Goal: Complete application form

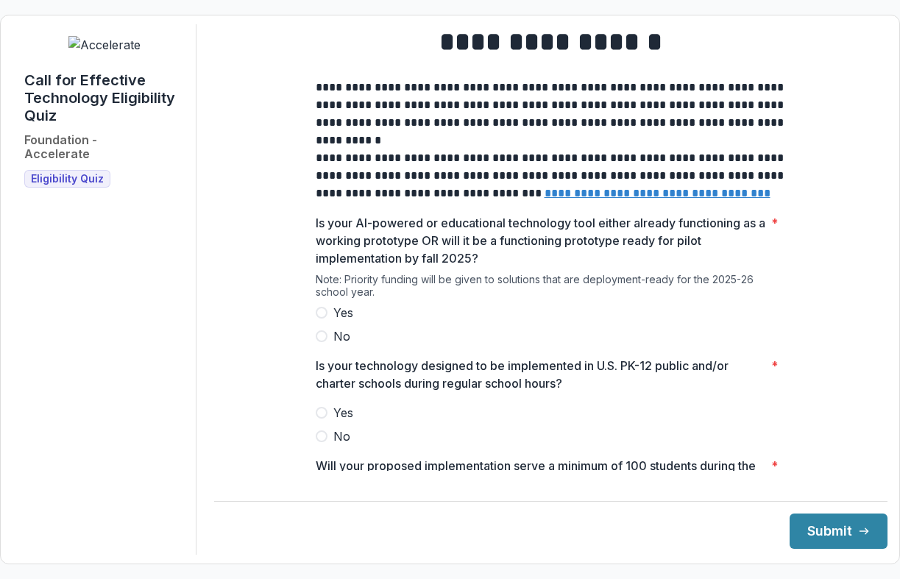
scroll to position [50, 0]
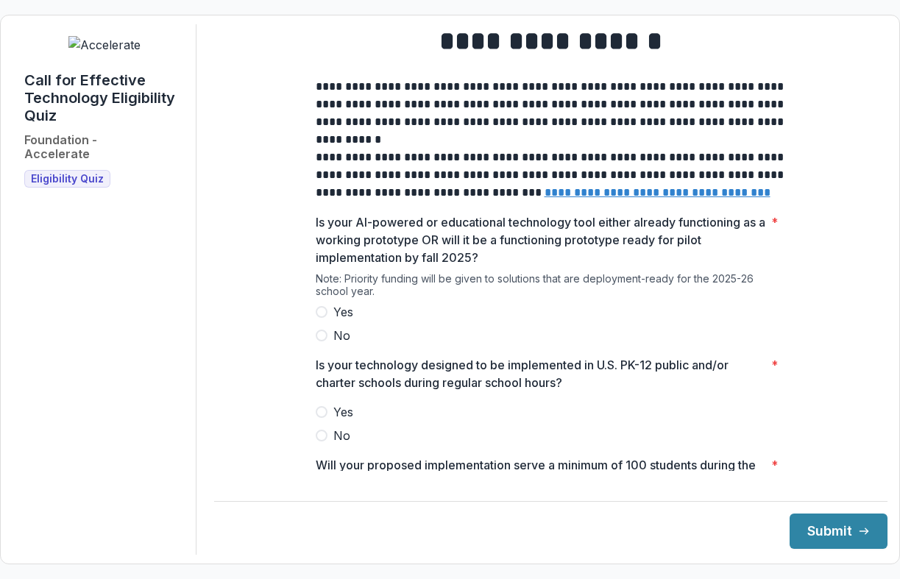
click at [323, 318] on span at bounding box center [322, 312] width 12 height 12
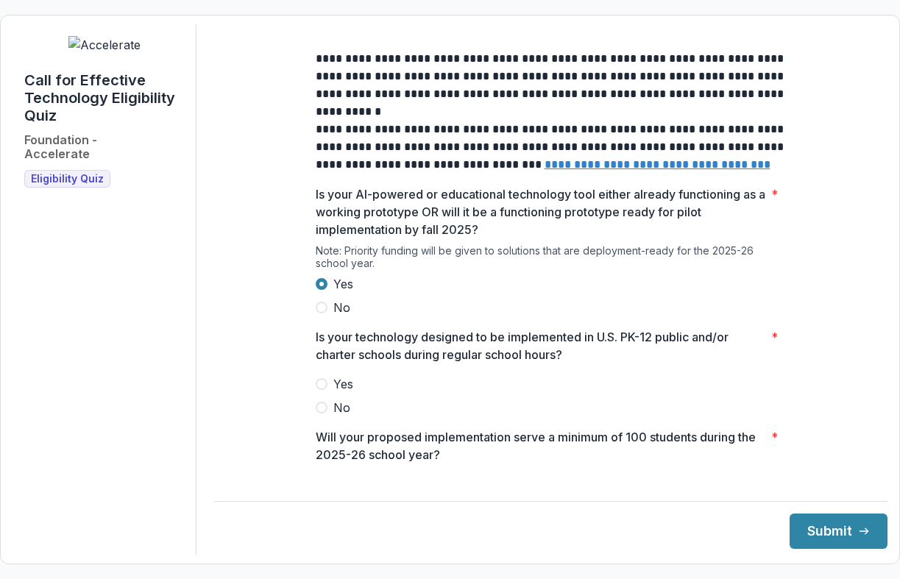
scroll to position [86, 0]
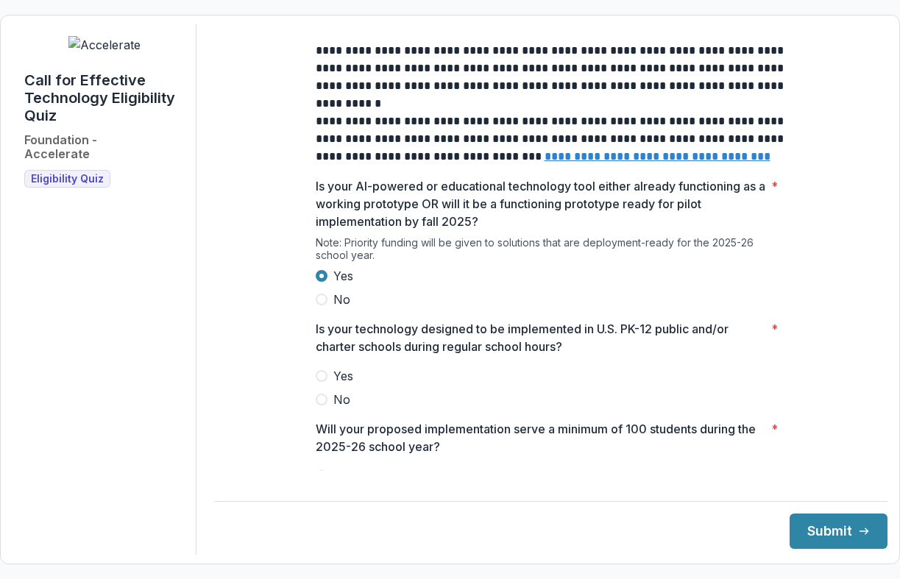
click at [325, 384] on label "Yes" at bounding box center [551, 376] width 471 height 18
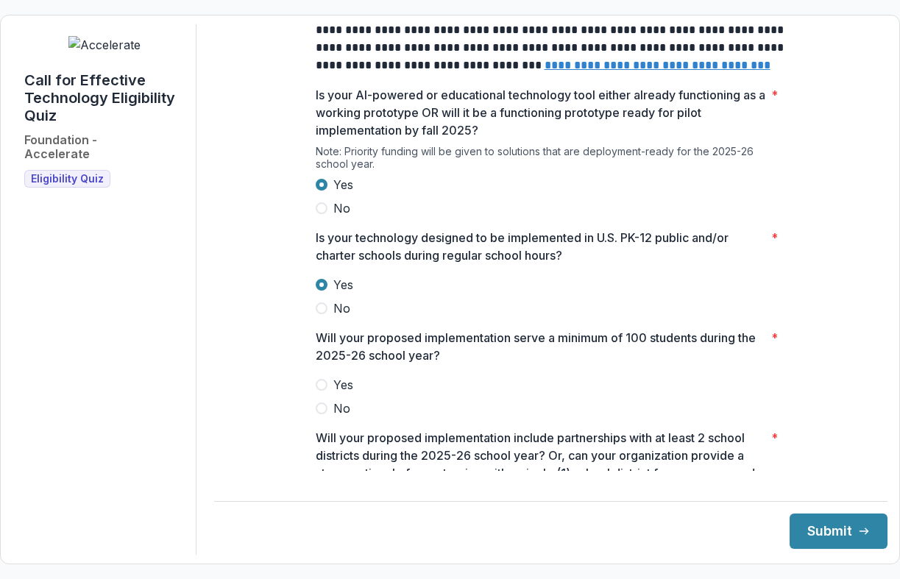
scroll to position [179, 0]
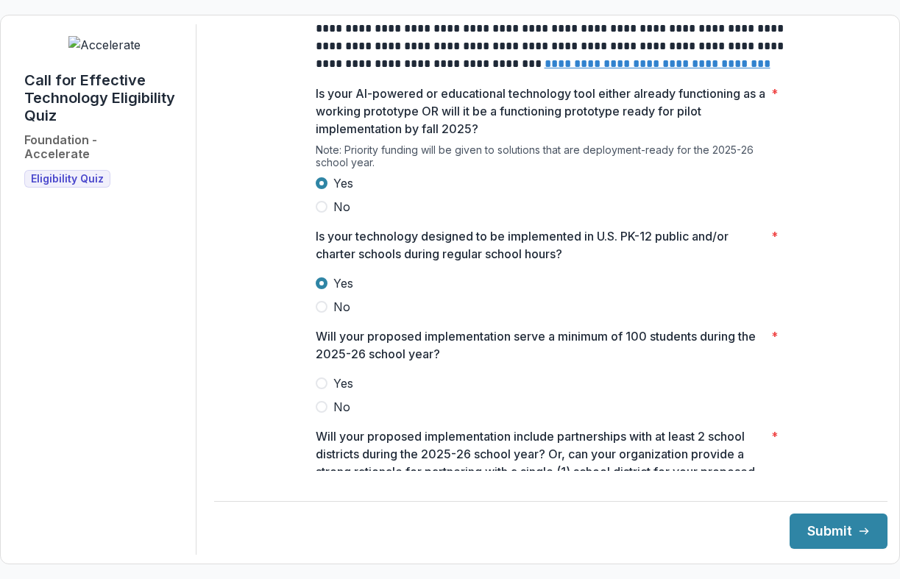
click at [324, 386] on label "Yes" at bounding box center [551, 383] width 471 height 18
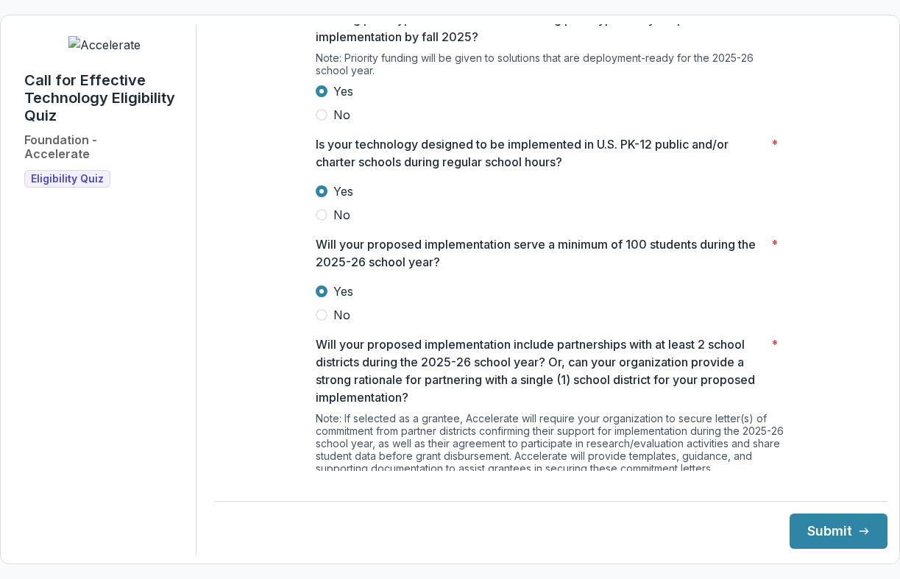
scroll to position [408, 0]
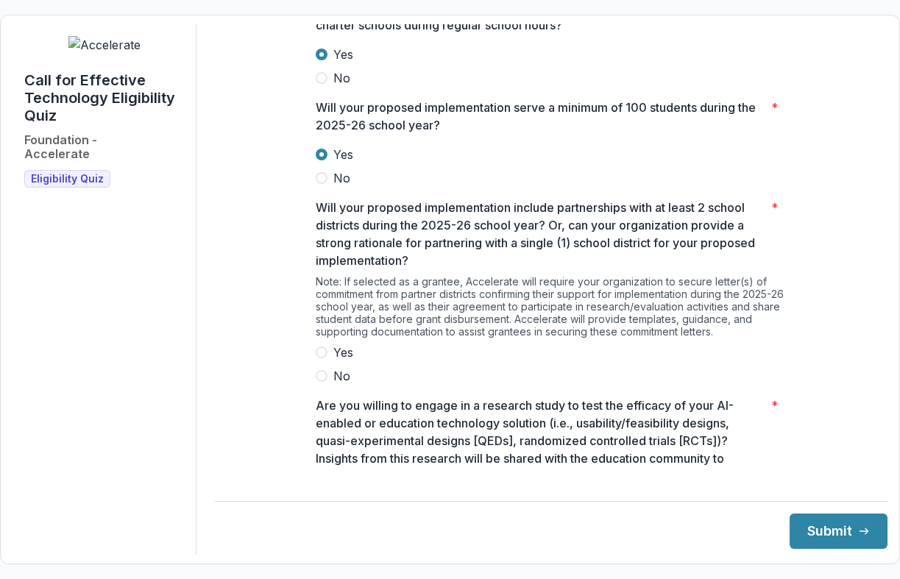
click at [321, 358] on span at bounding box center [322, 353] width 12 height 12
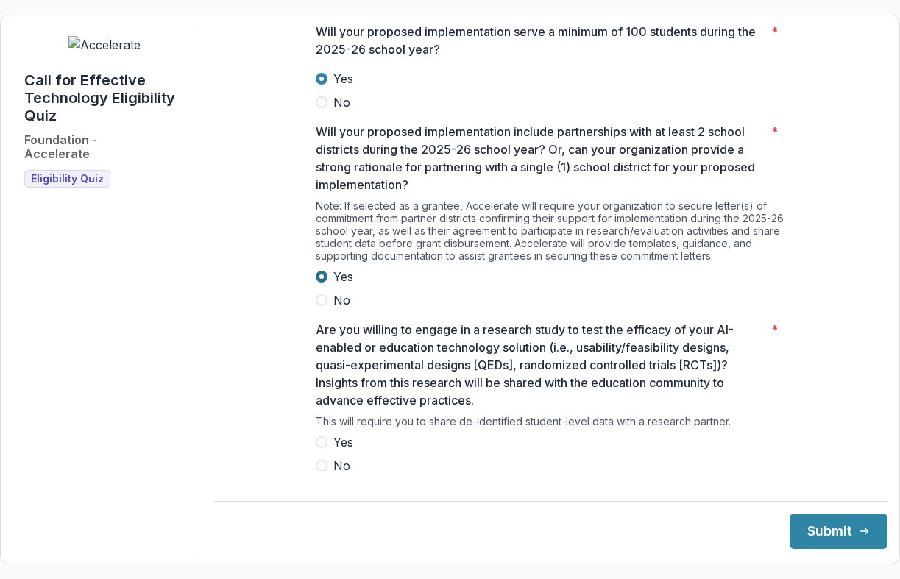
scroll to position [511, 0]
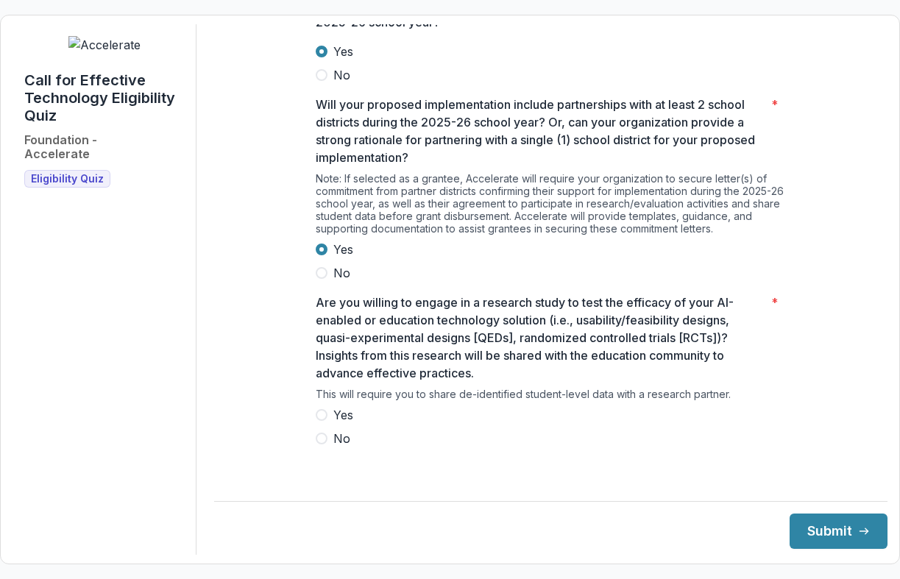
click at [319, 424] on label "Yes" at bounding box center [551, 415] width 471 height 18
click at [817, 527] on button "Submit" at bounding box center [838, 531] width 98 height 35
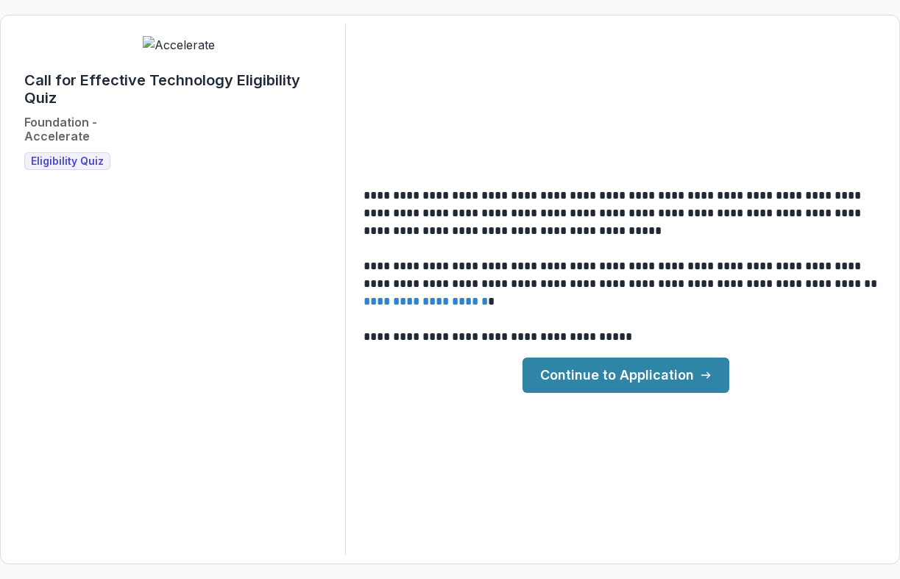
click at [655, 378] on link "Continue to Application" at bounding box center [625, 375] width 207 height 35
